Goal: Transaction & Acquisition: Purchase product/service

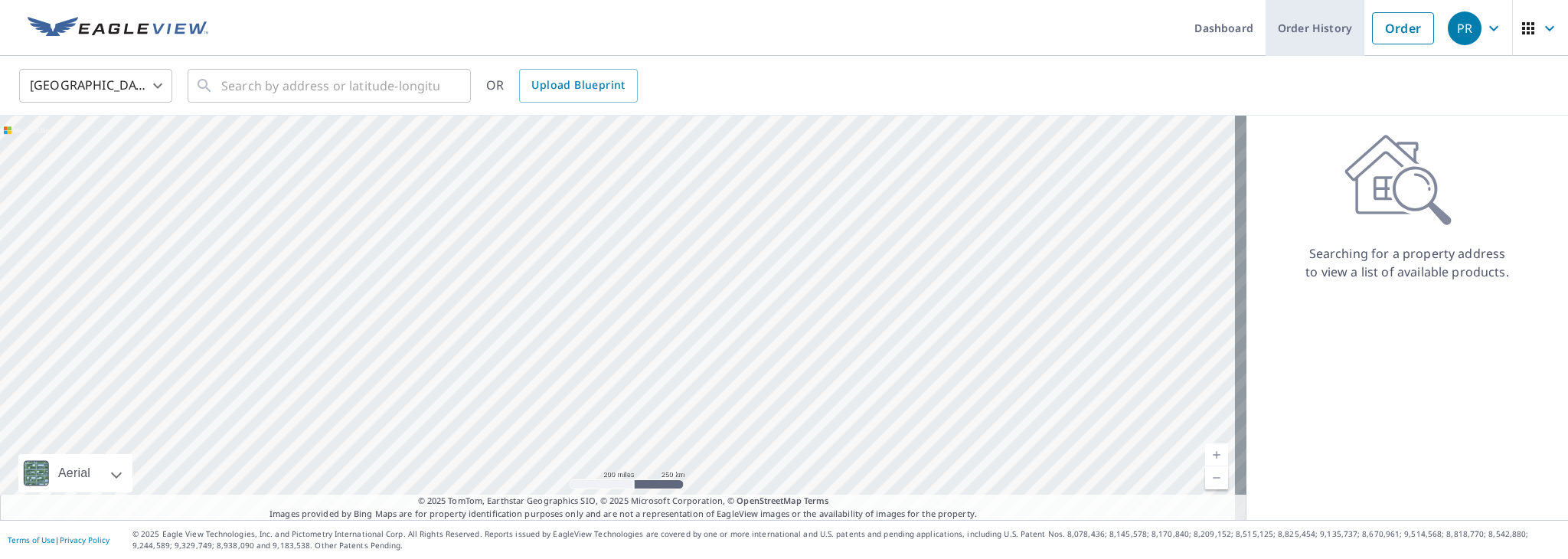
click at [1268, 20] on link "Order History" at bounding box center [1315, 28] width 99 height 56
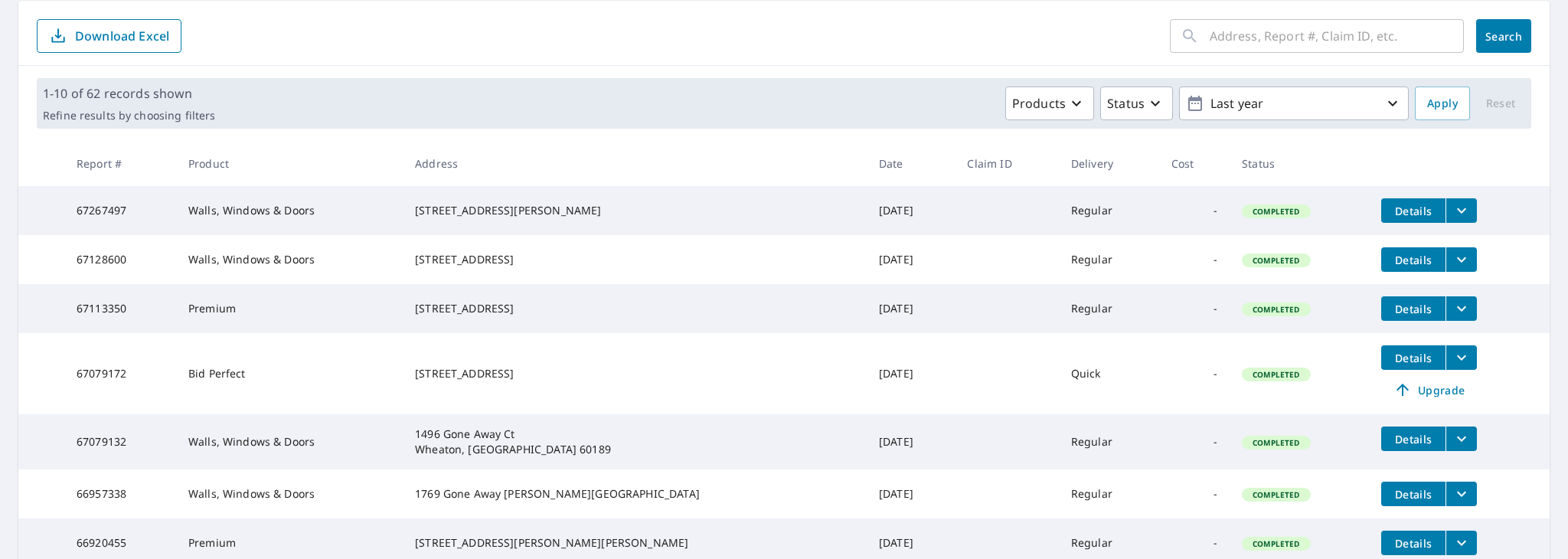
scroll to position [230, 0]
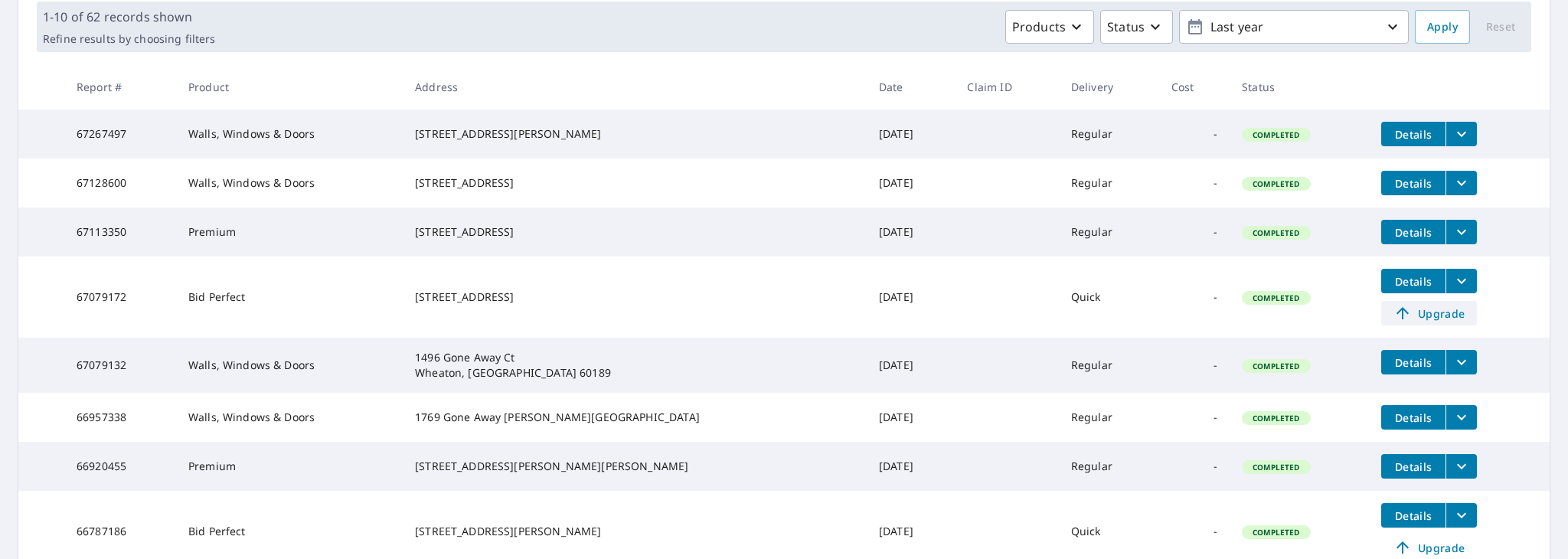
click at [1442, 323] on span "Upgrade" at bounding box center [1430, 313] width 78 height 19
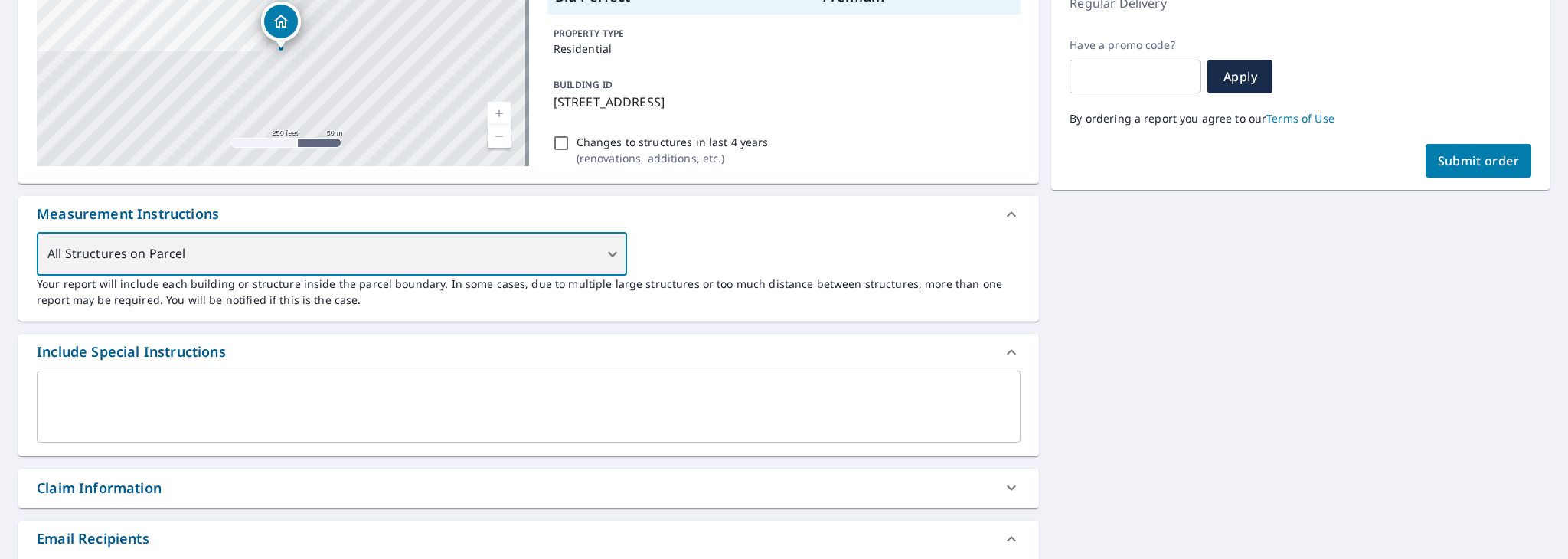
click at [583, 269] on div "All Structures on Parcel" at bounding box center [332, 254] width 590 height 43
click at [607, 275] on div "All Structures on Parcel" at bounding box center [332, 254] width 590 height 43
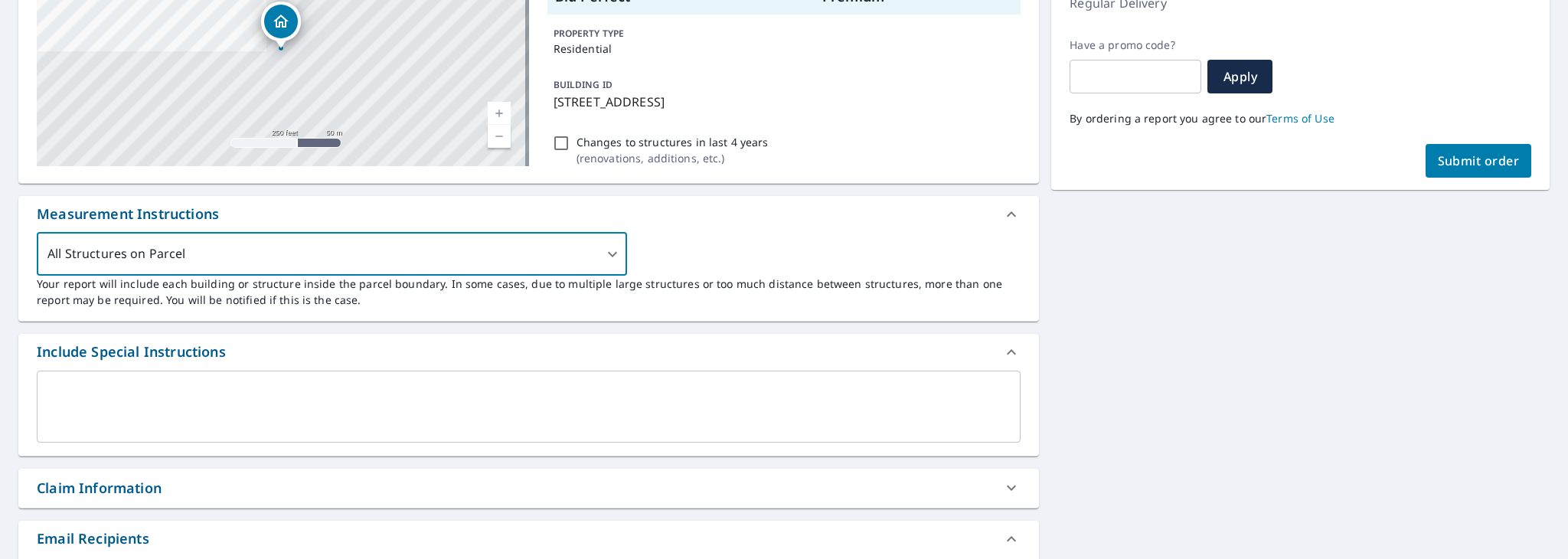
click at [869, 300] on div "All Structures on Parcel 3 ​ Your report will include each building or structur…" at bounding box center [529, 270] width 984 height 75
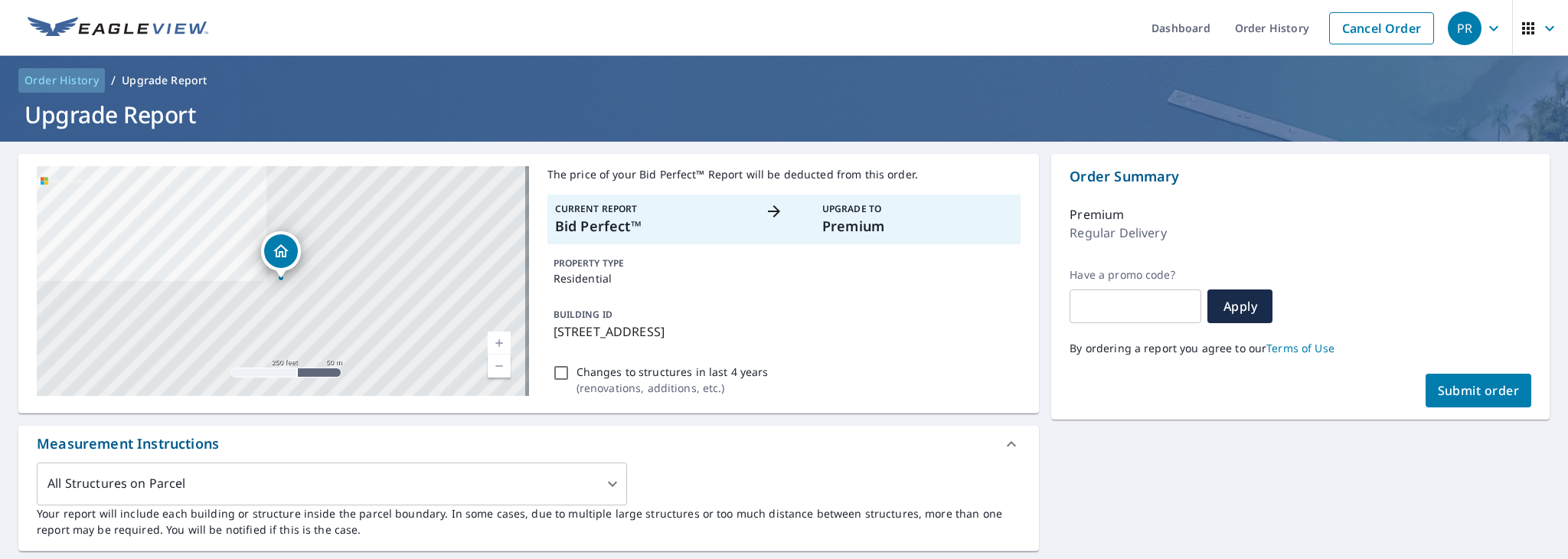
click at [35, 86] on span "Order History" at bounding box center [62, 80] width 74 height 15
checkbox input "true"
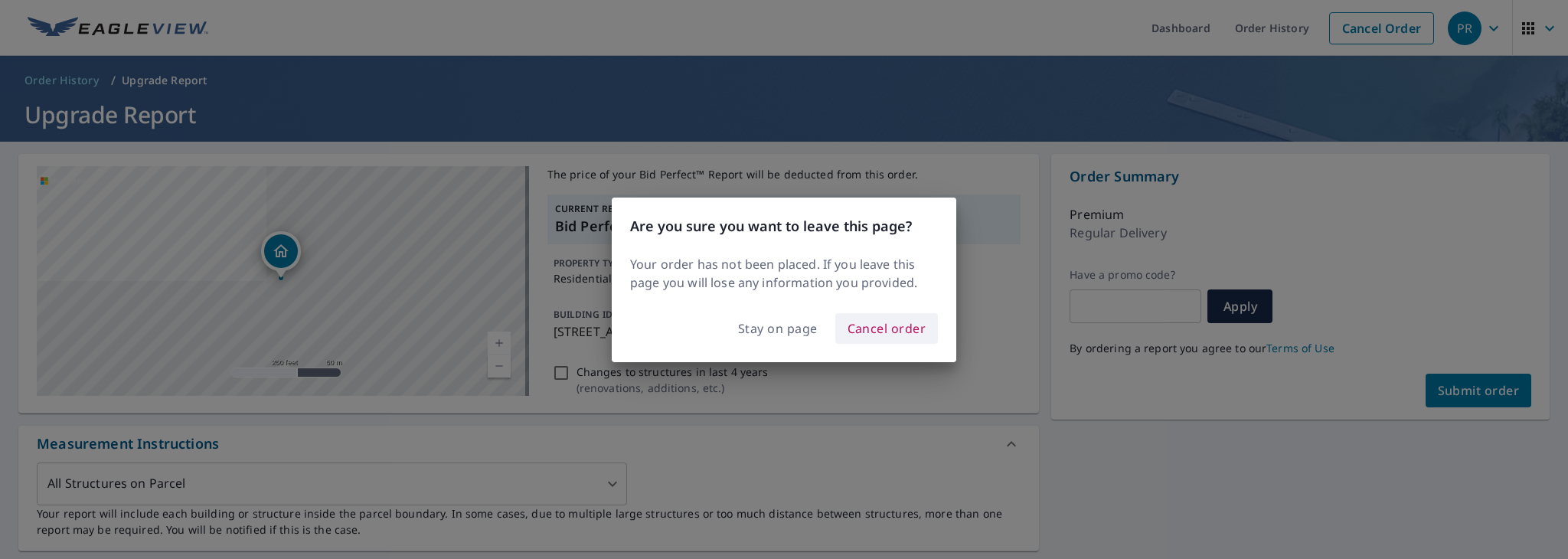
click at [876, 339] on span "Cancel order" at bounding box center [887, 328] width 79 height 21
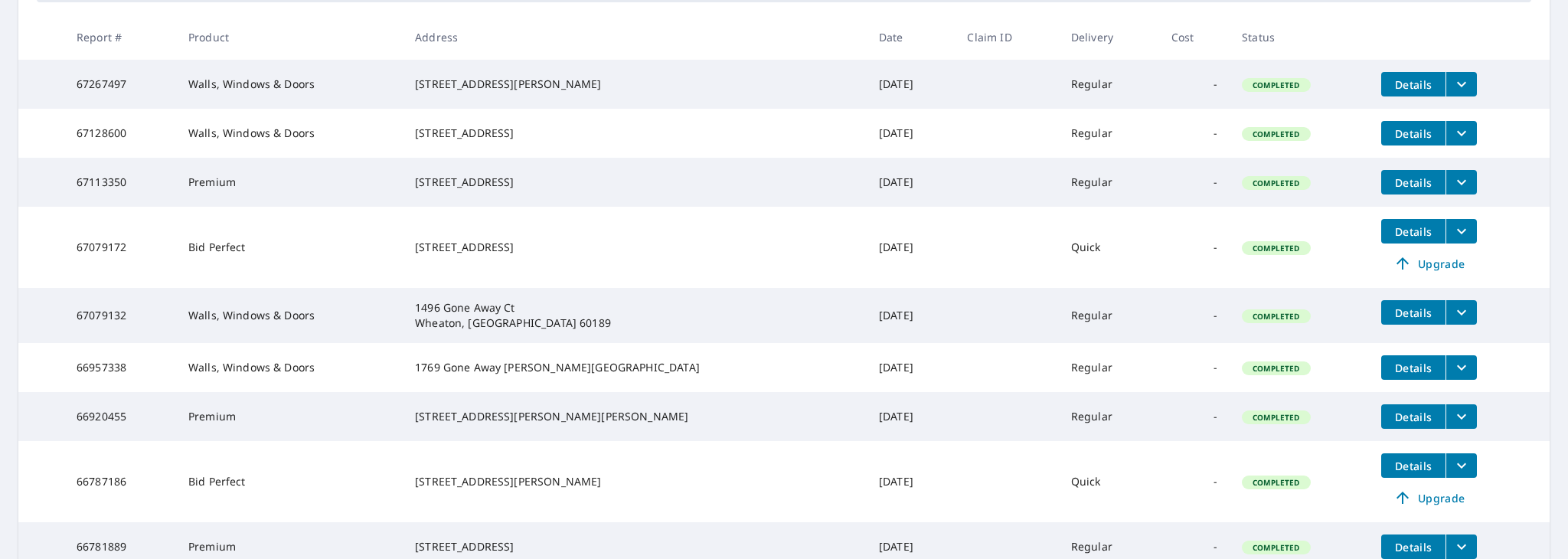
scroll to position [307, 0]
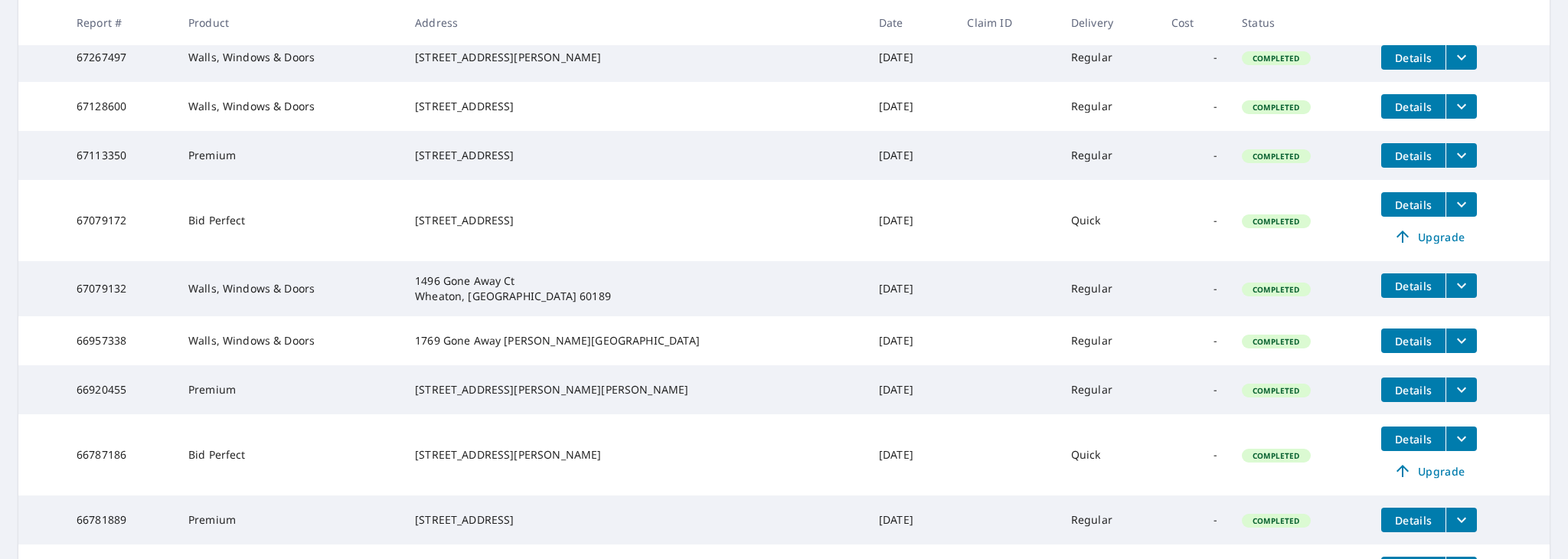
click at [1452, 214] on icon "filesDropdownBtn-67079172" at bounding box center [1462, 204] width 19 height 19
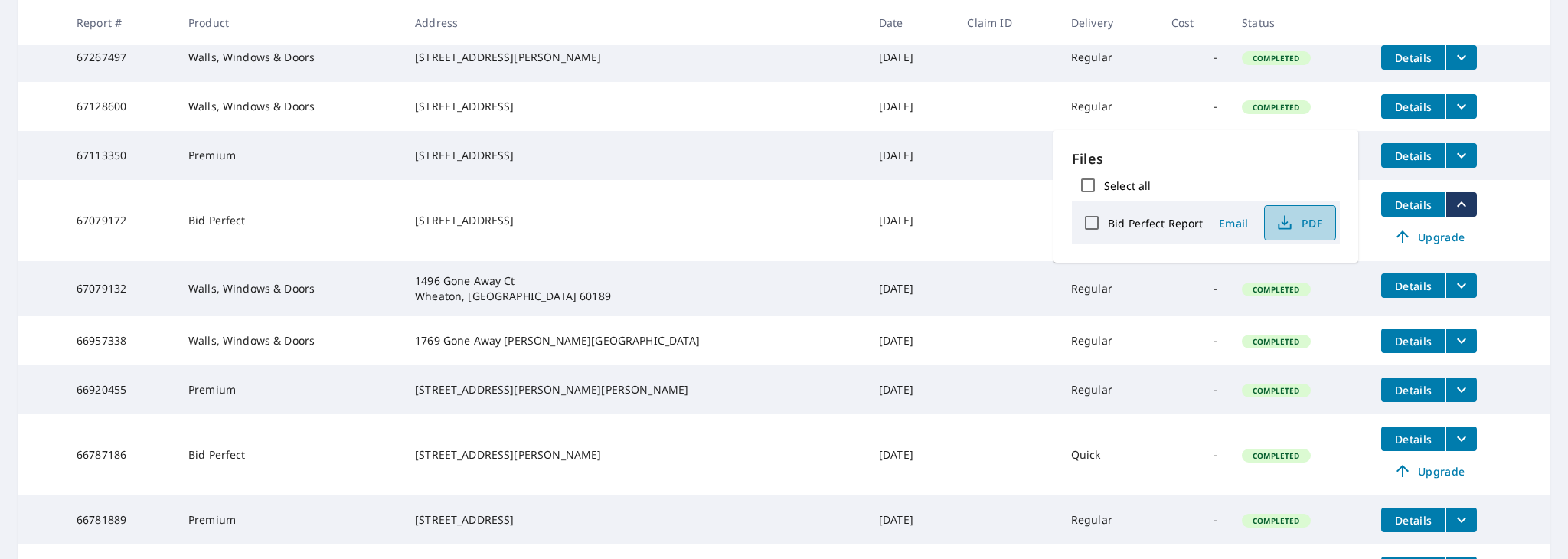
click at [1310, 232] on span "PDF" at bounding box center [1299, 223] width 49 height 19
click at [1446, 246] on span "Upgrade" at bounding box center [1430, 236] width 78 height 19
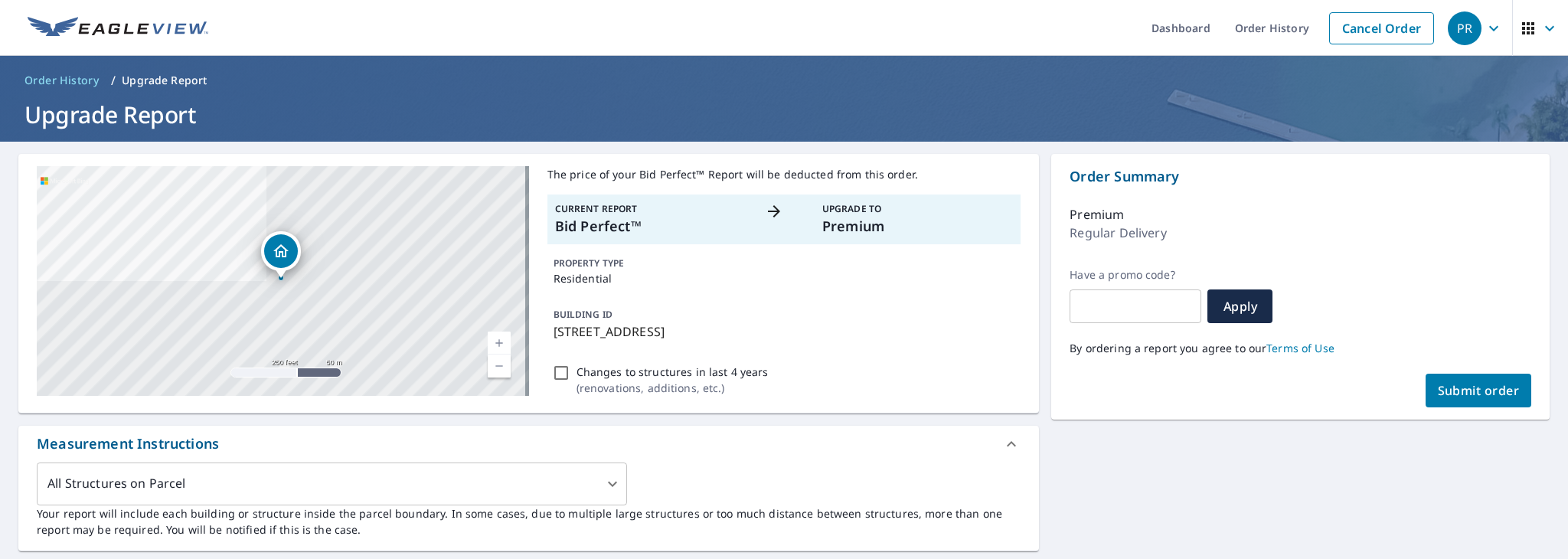
click at [1449, 381] on button "Submit order" at bounding box center [1478, 391] width 106 height 34
checkbox input "true"
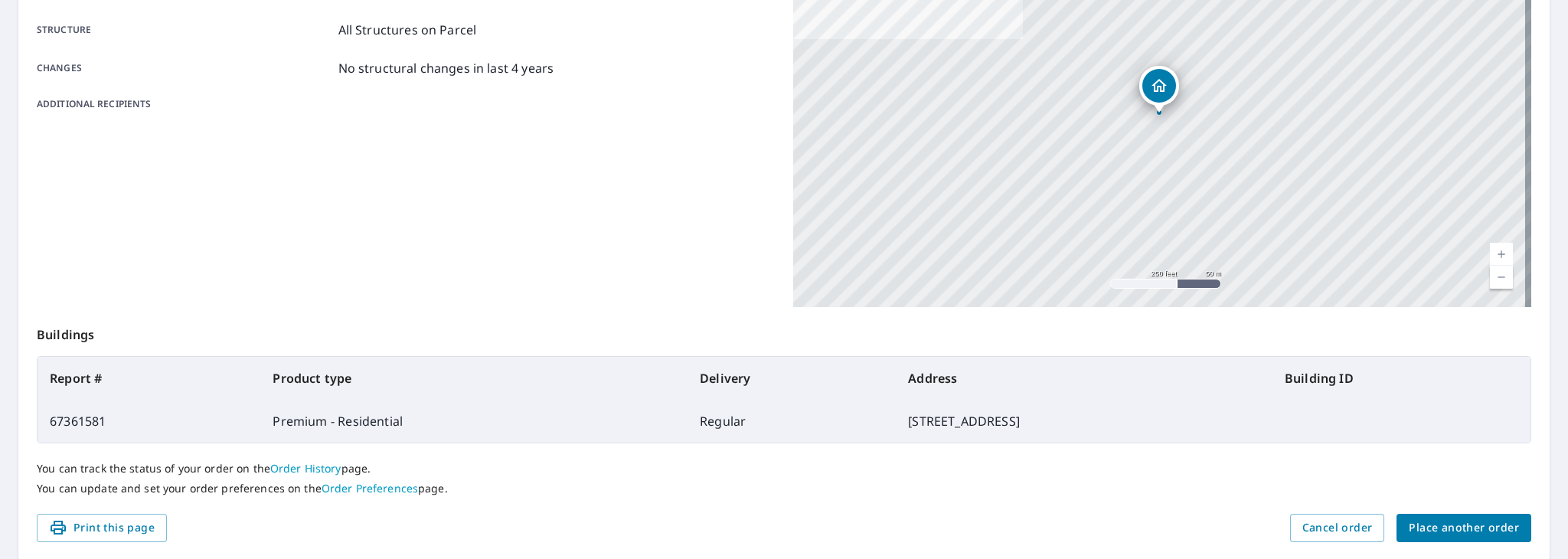
scroll to position [195, 0]
